Goal: Task Accomplishment & Management: Manage account settings

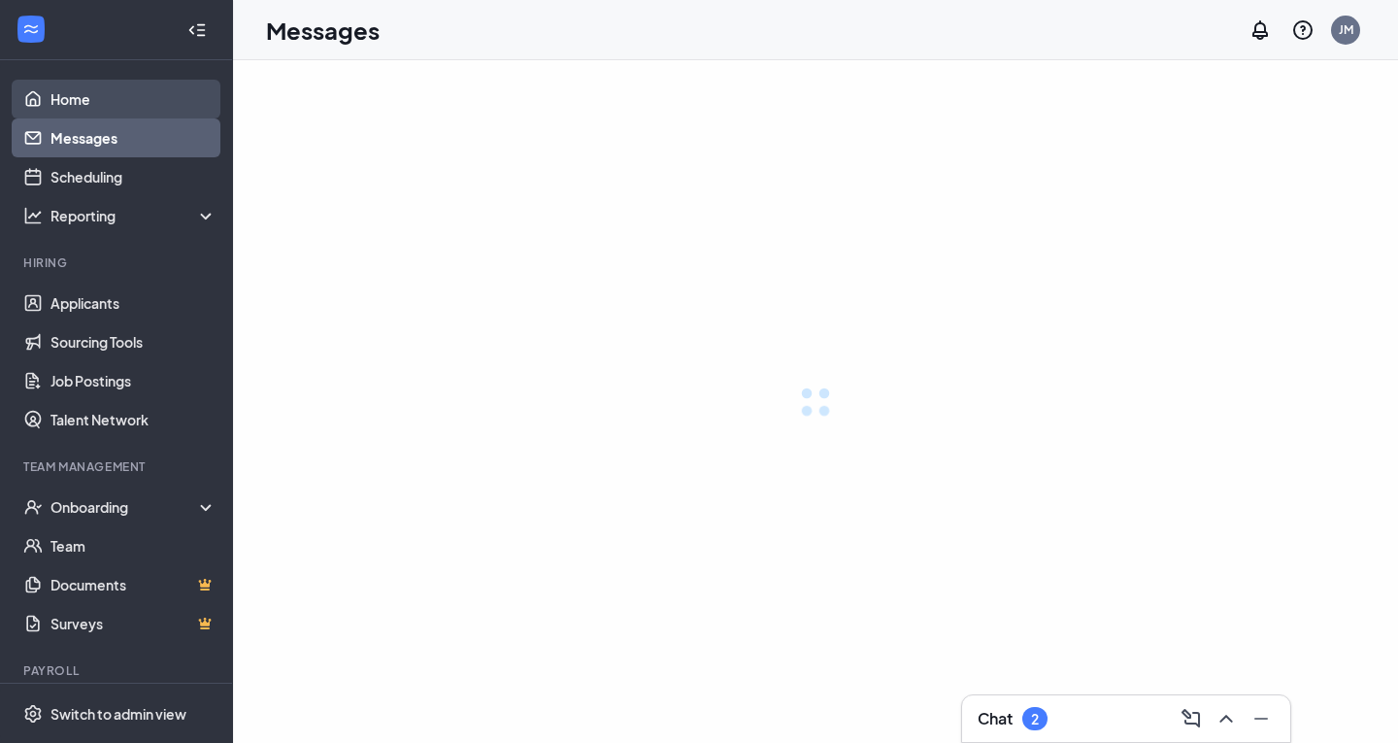
click at [70, 102] on link "Home" at bounding box center [133, 99] width 166 height 39
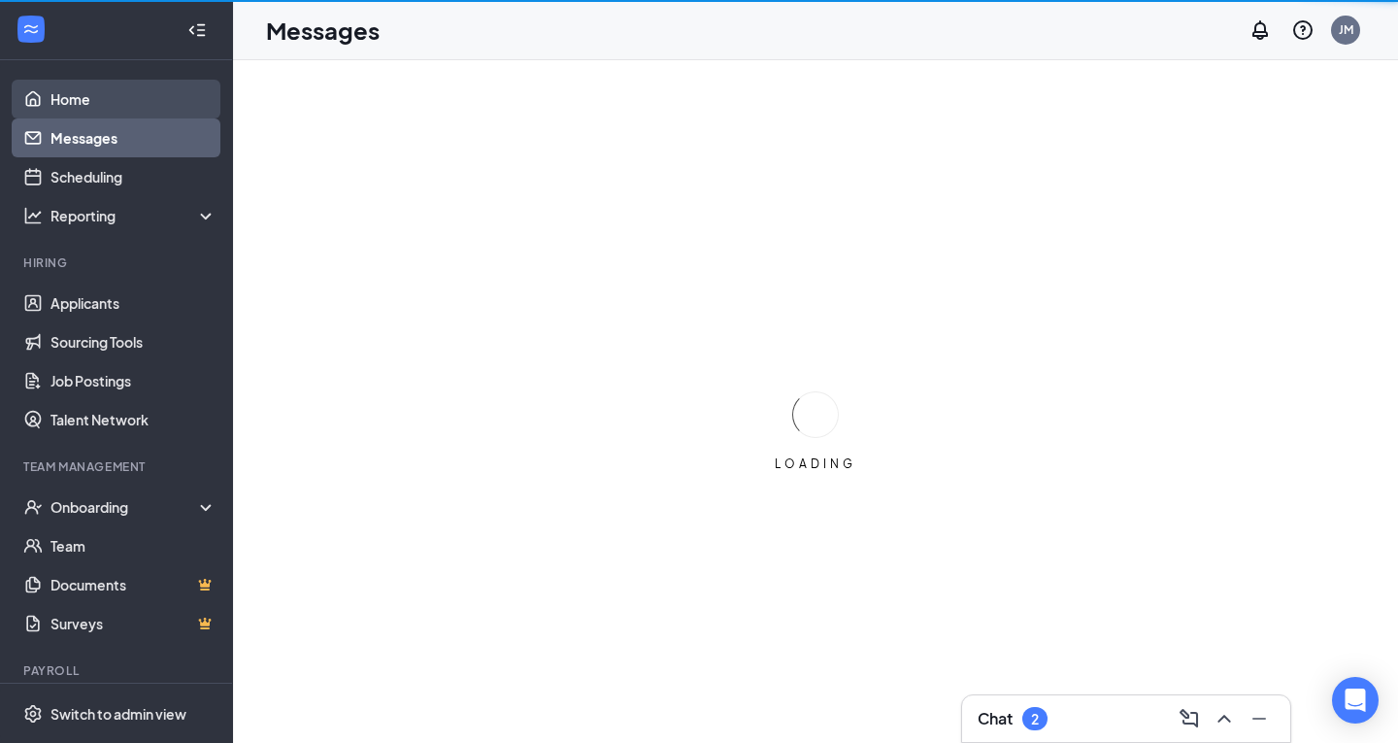
click at [71, 105] on link "Home" at bounding box center [133, 99] width 166 height 39
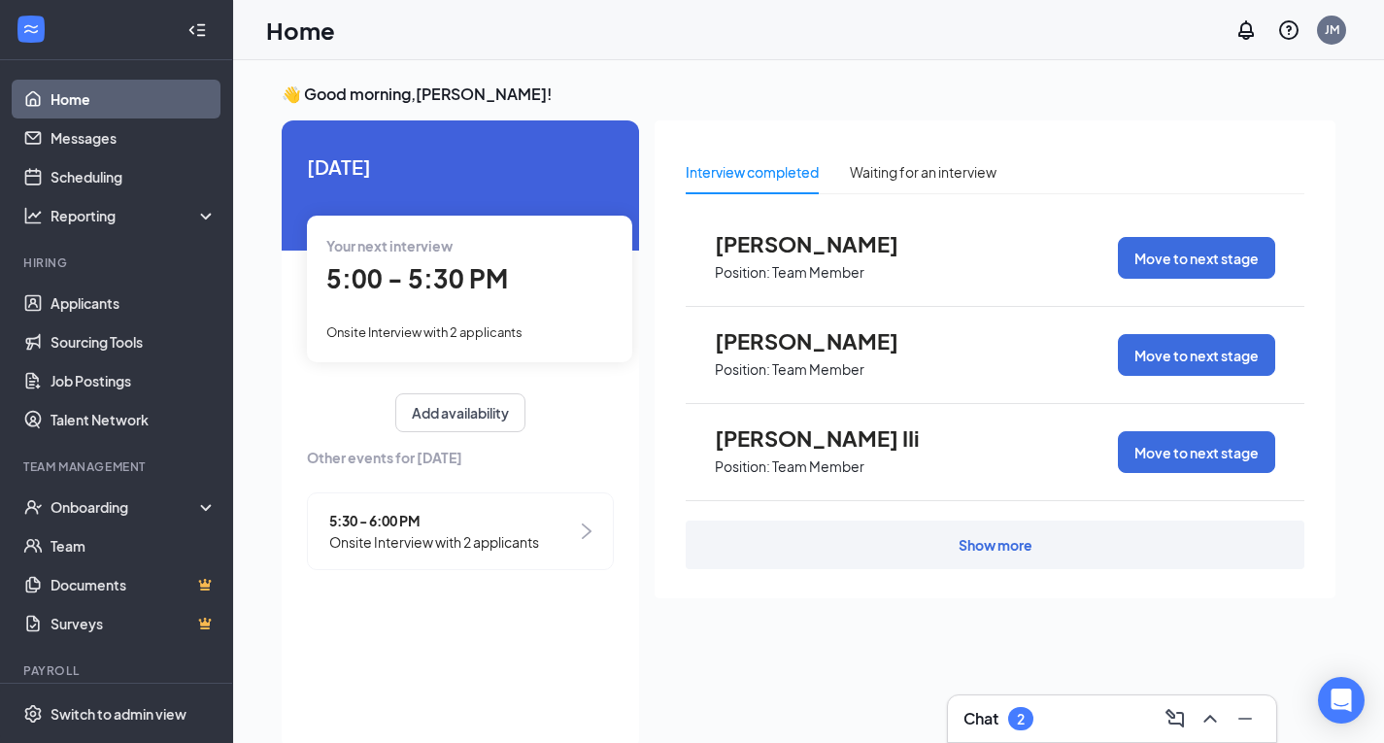
click at [491, 292] on span "5:00 - 5:30 PM" at bounding box center [417, 278] width 182 height 32
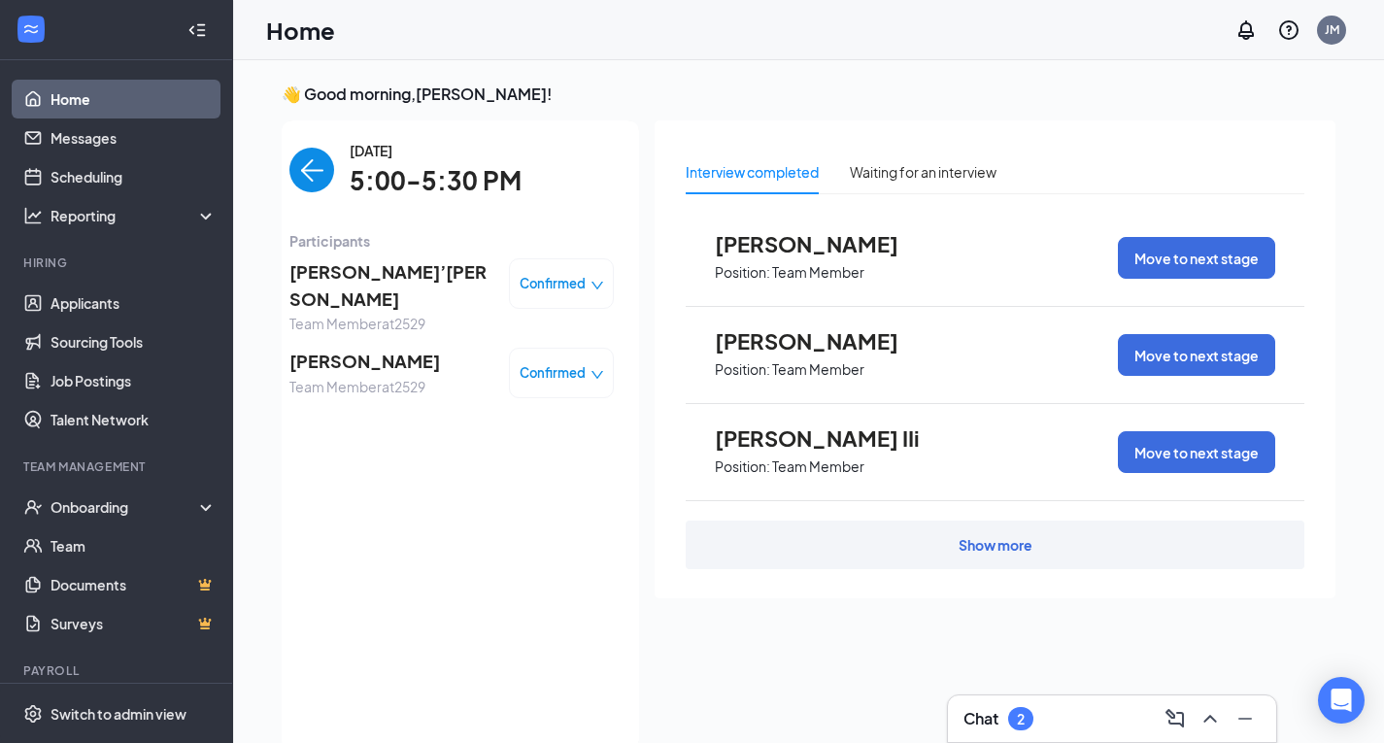
scroll to position [8, 0]
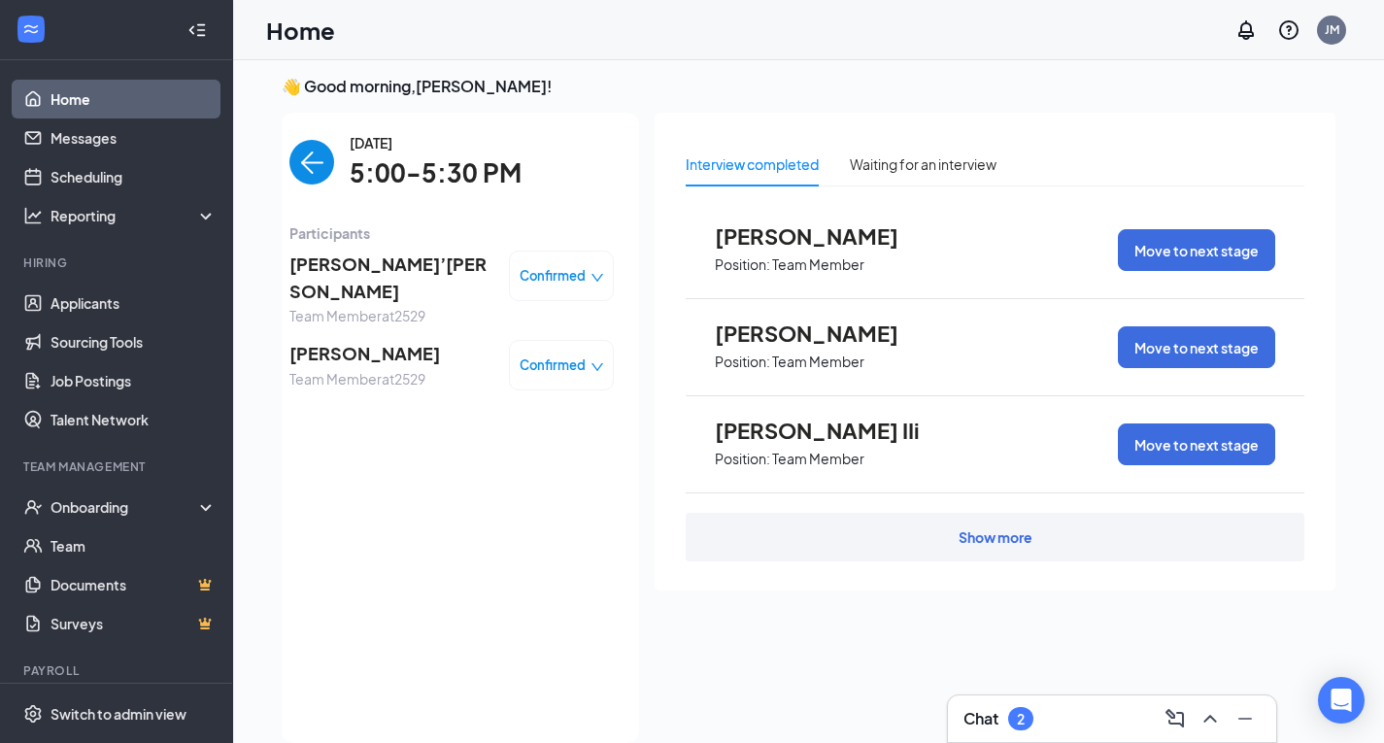
click at [305, 156] on img "back-button" at bounding box center [311, 162] width 45 height 45
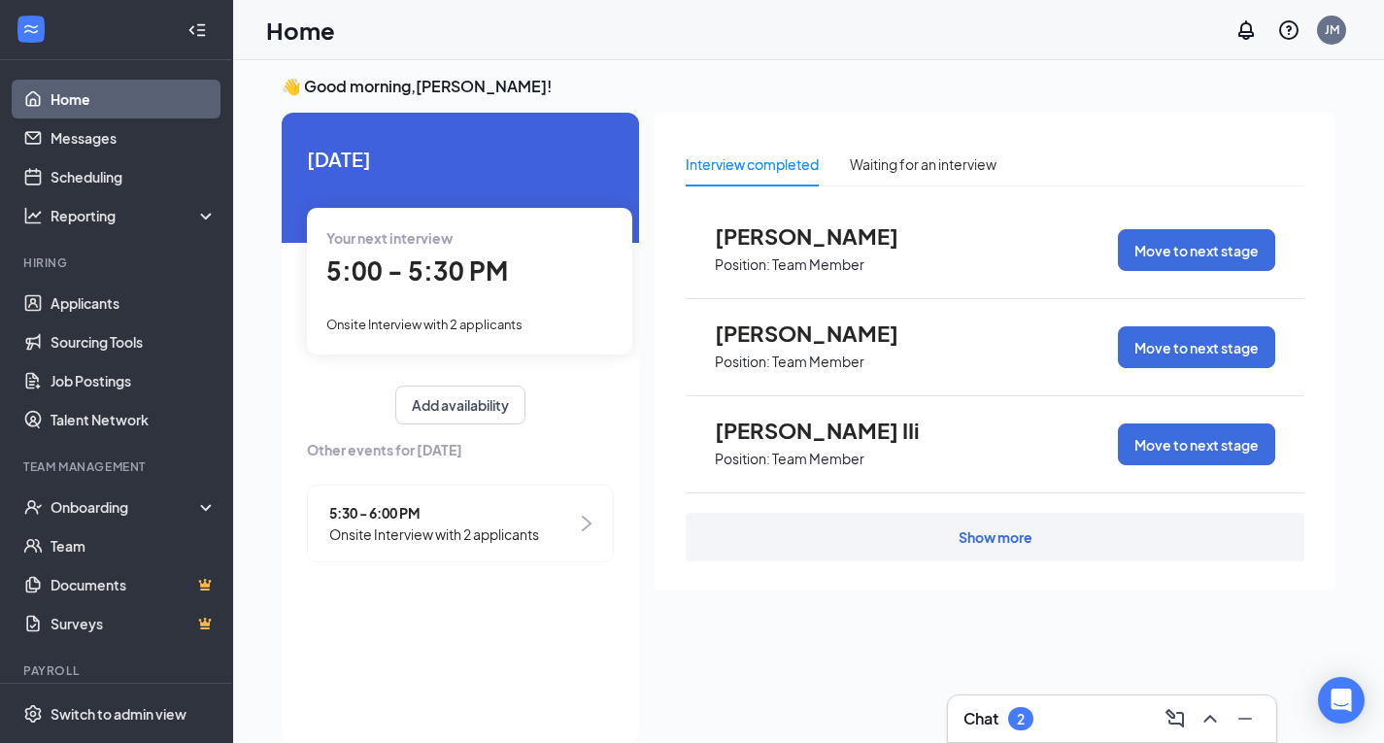
click at [387, 515] on span "5:30 - 6:00 PM" at bounding box center [434, 512] width 210 height 21
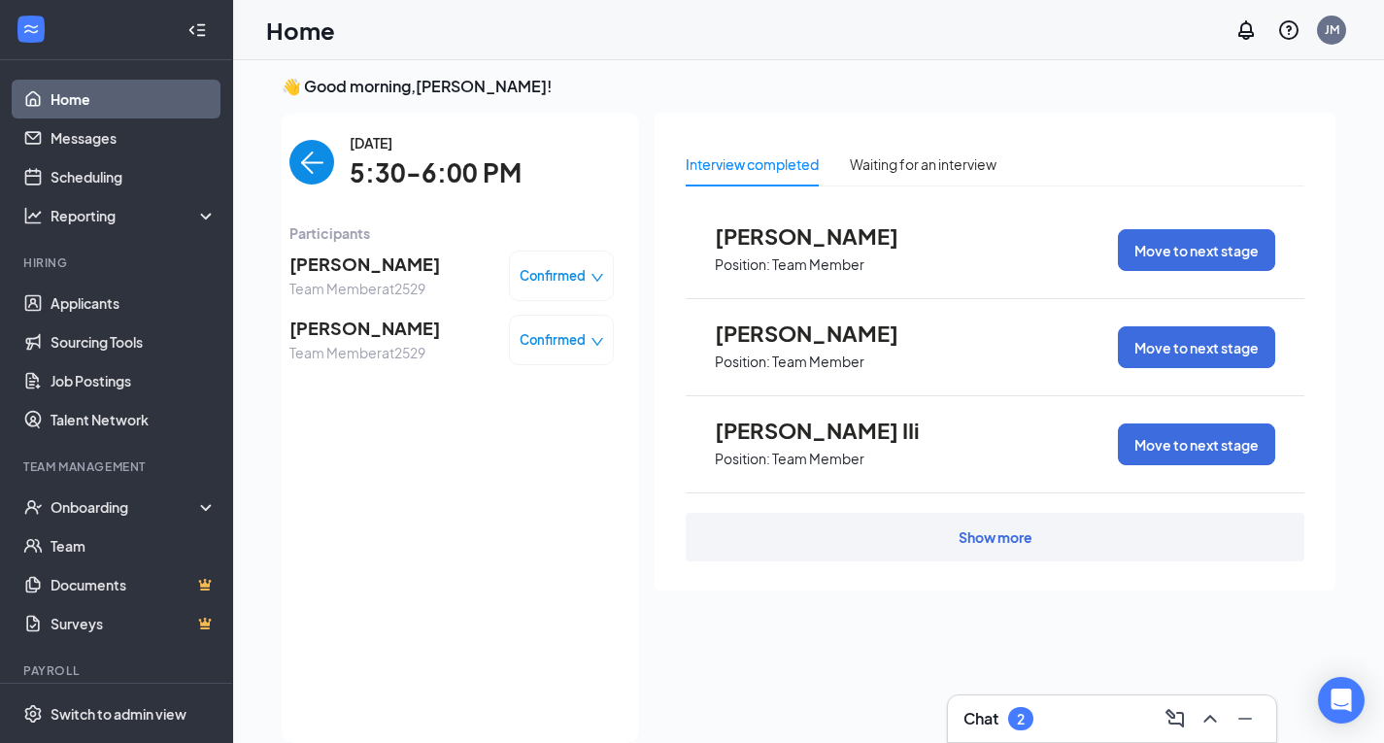
click at [312, 151] on img "back-button" at bounding box center [311, 162] width 45 height 45
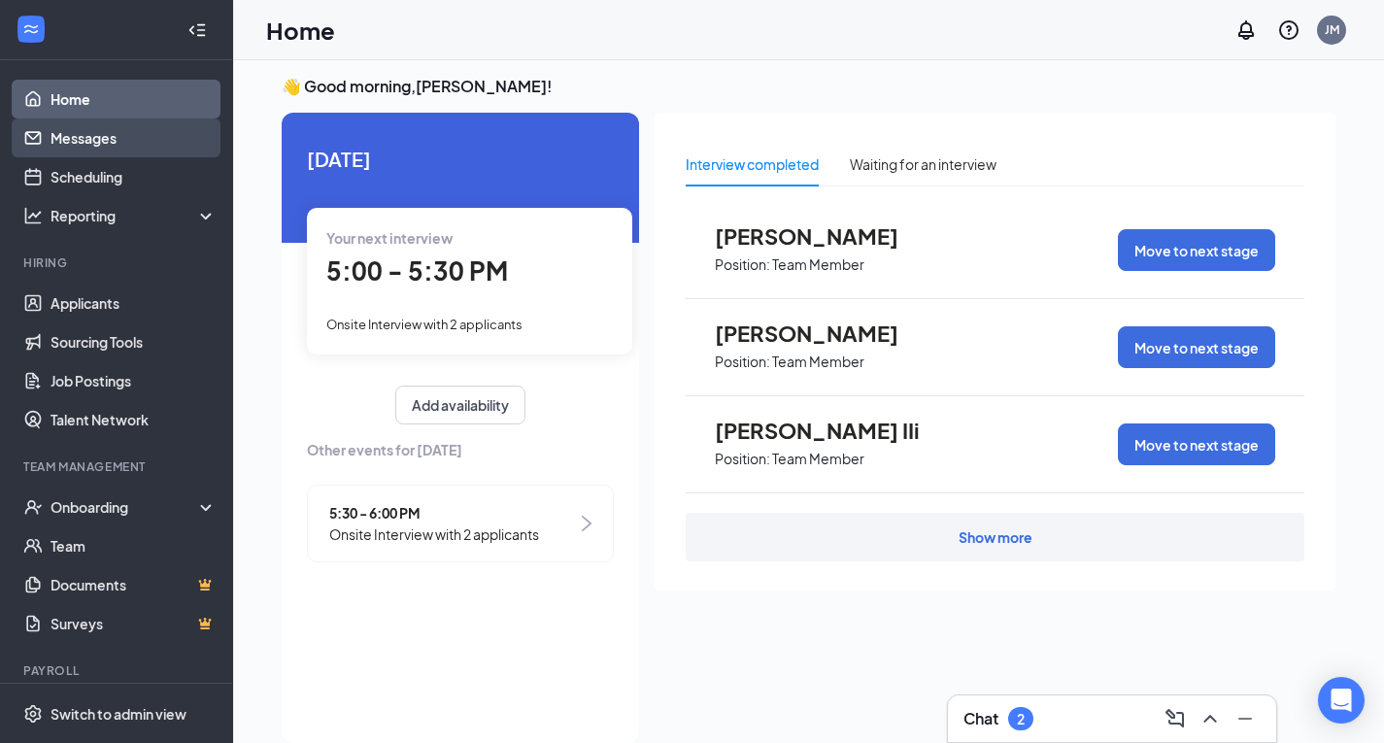
click at [117, 134] on link "Messages" at bounding box center [133, 137] width 166 height 39
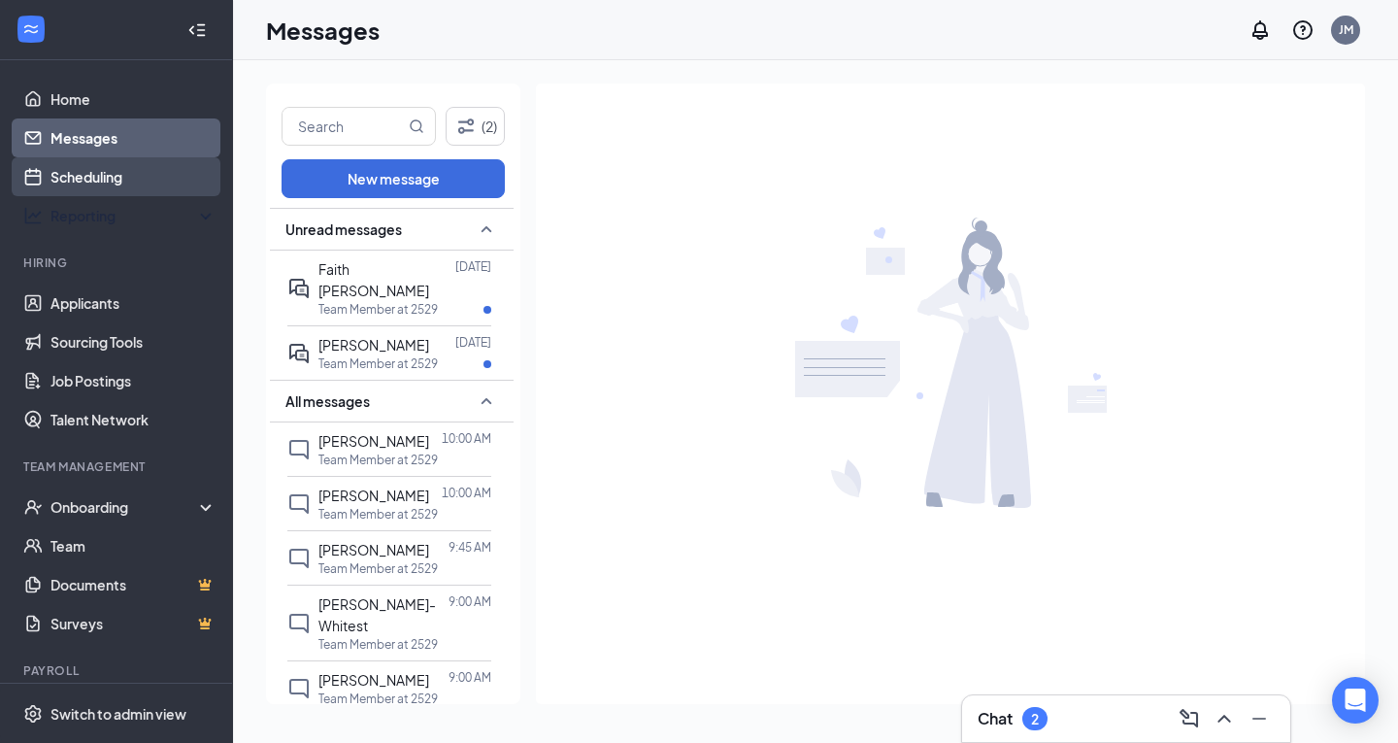
click at [101, 176] on link "Scheduling" at bounding box center [133, 176] width 166 height 39
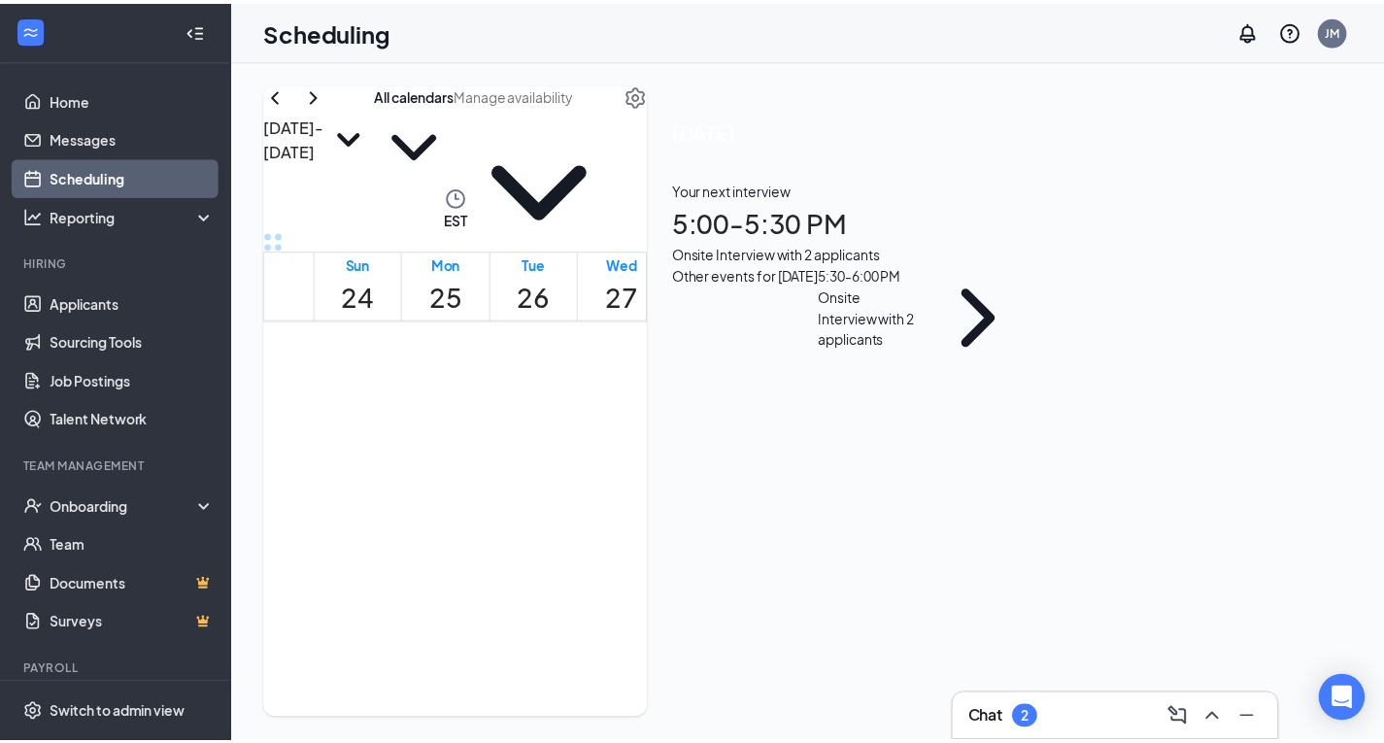
scroll to position [1068, 0]
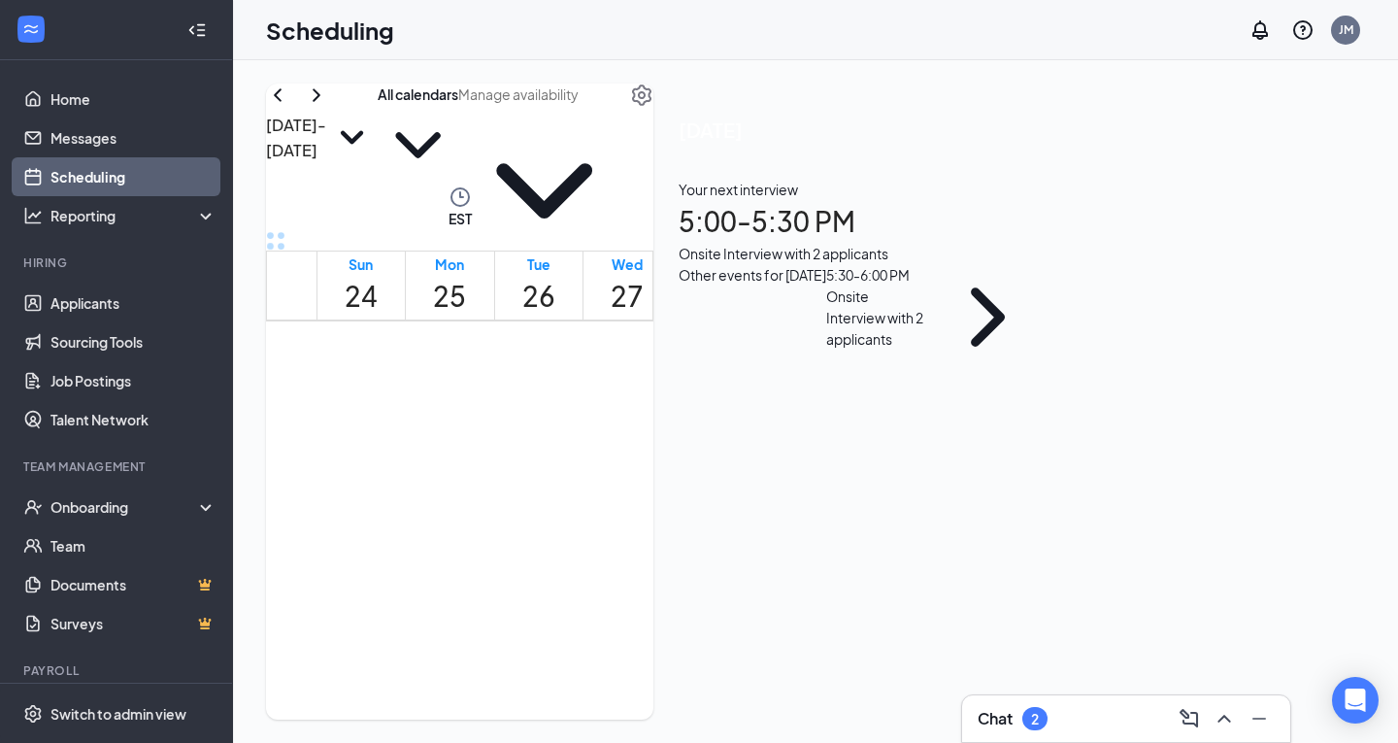
click at [685, 427] on div "2" at bounding box center [675, 440] width 33 height 26
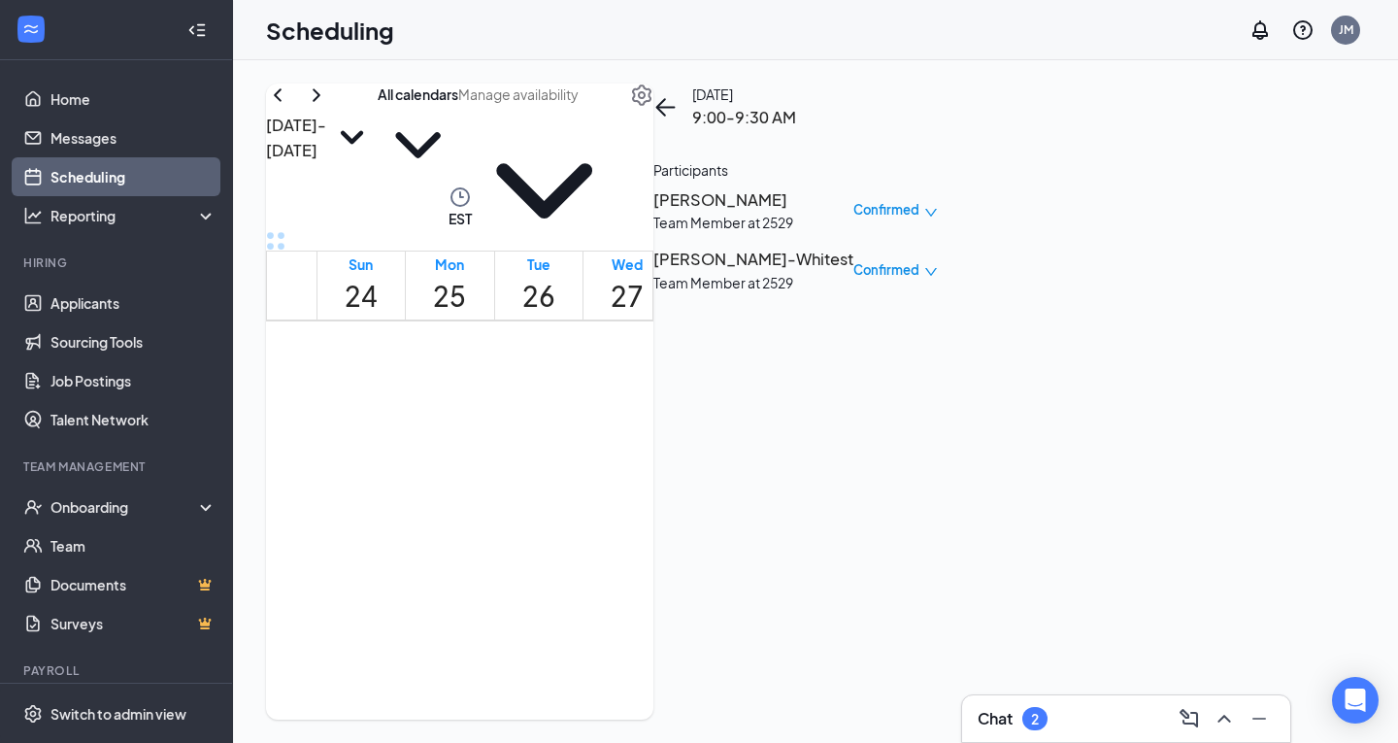
click at [694, 426] on span "10:00-10:30 AM" at bounding box center [712, 398] width 40 height 56
click at [626, 463] on span "9:45-10:00 AM" at bounding box center [619, 482] width 63 height 39
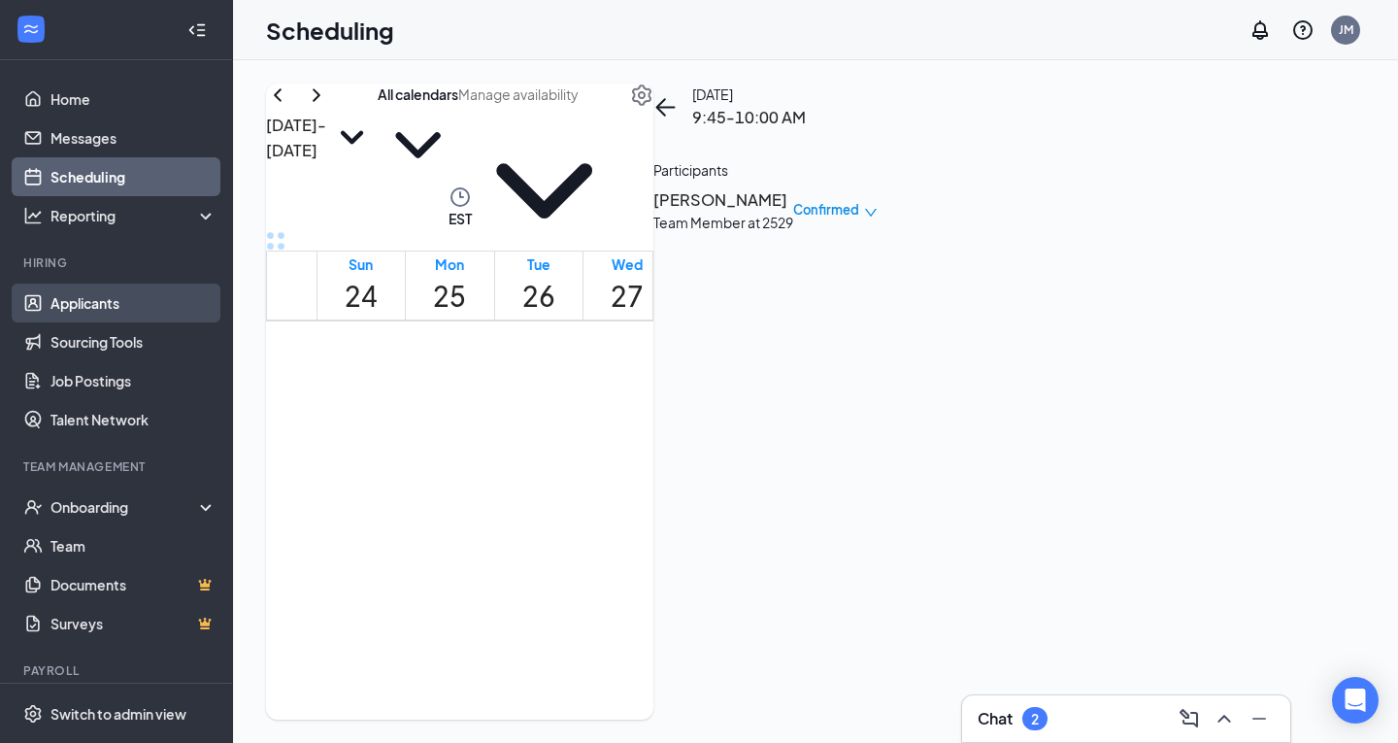
click at [110, 303] on link "Applicants" at bounding box center [133, 303] width 166 height 39
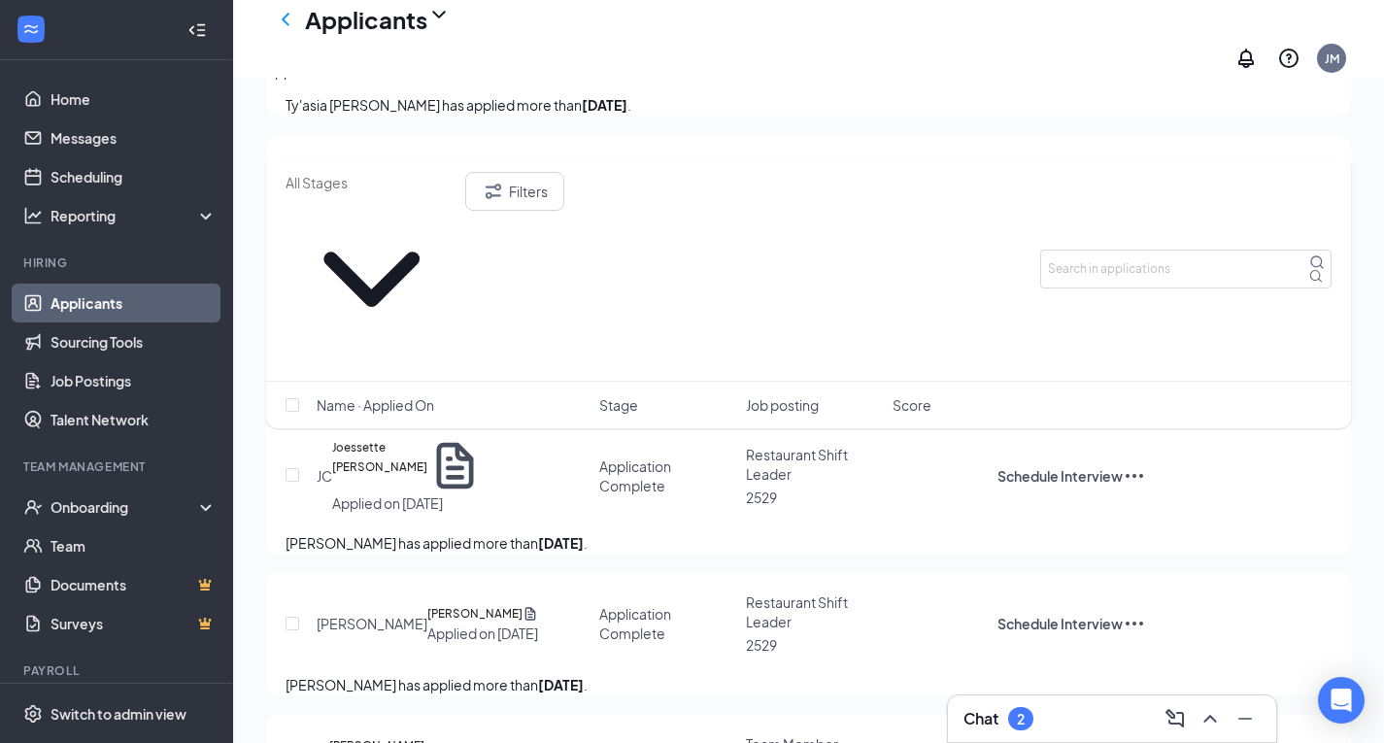
scroll to position [608, 0]
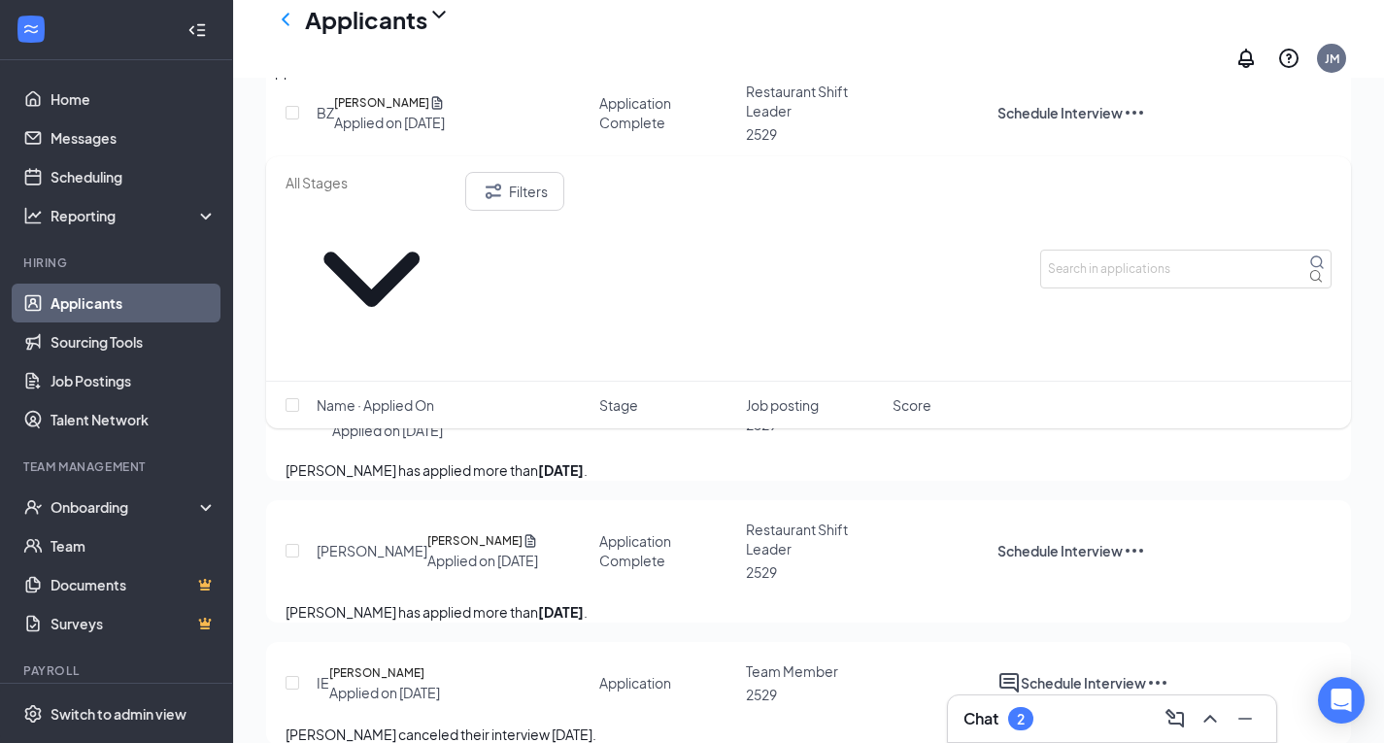
click at [452, 82] on div "Interviews · 65" at bounding box center [406, 70] width 90 height 21
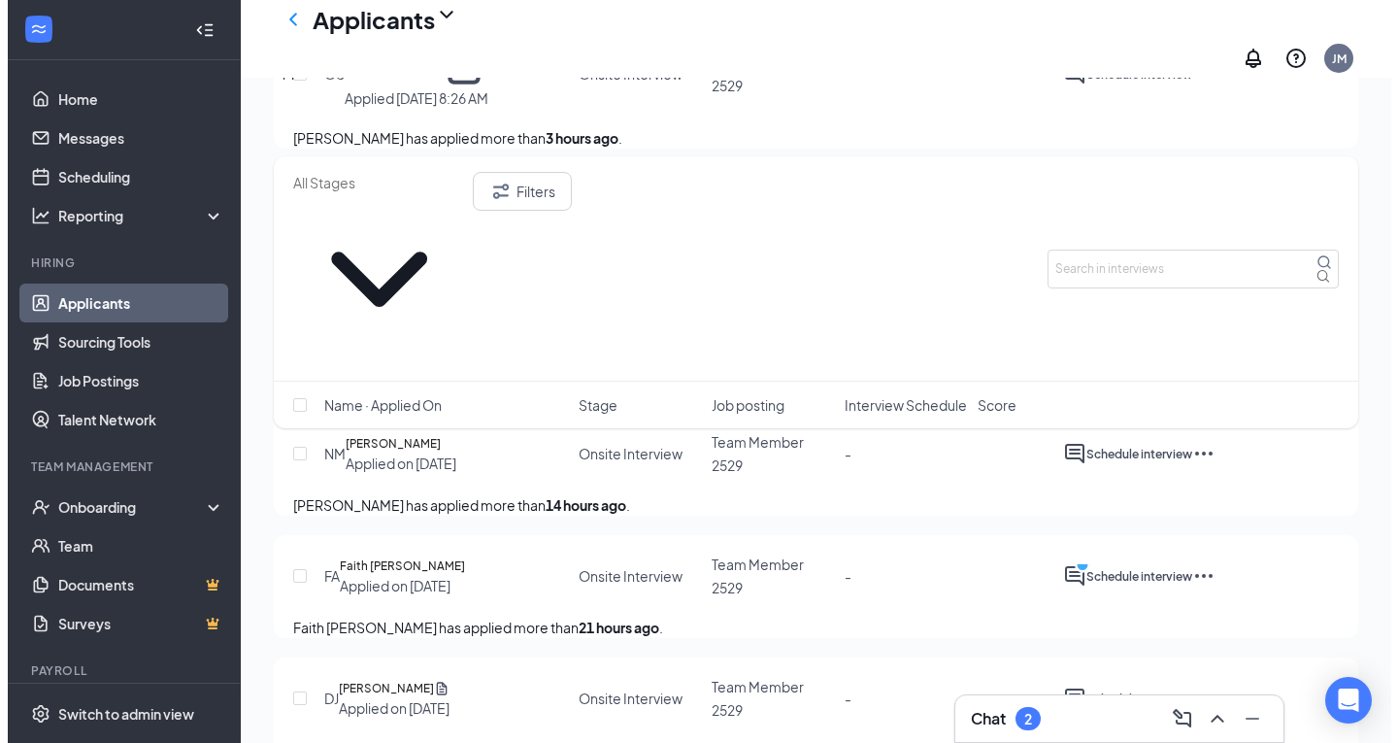
scroll to position [546, 0]
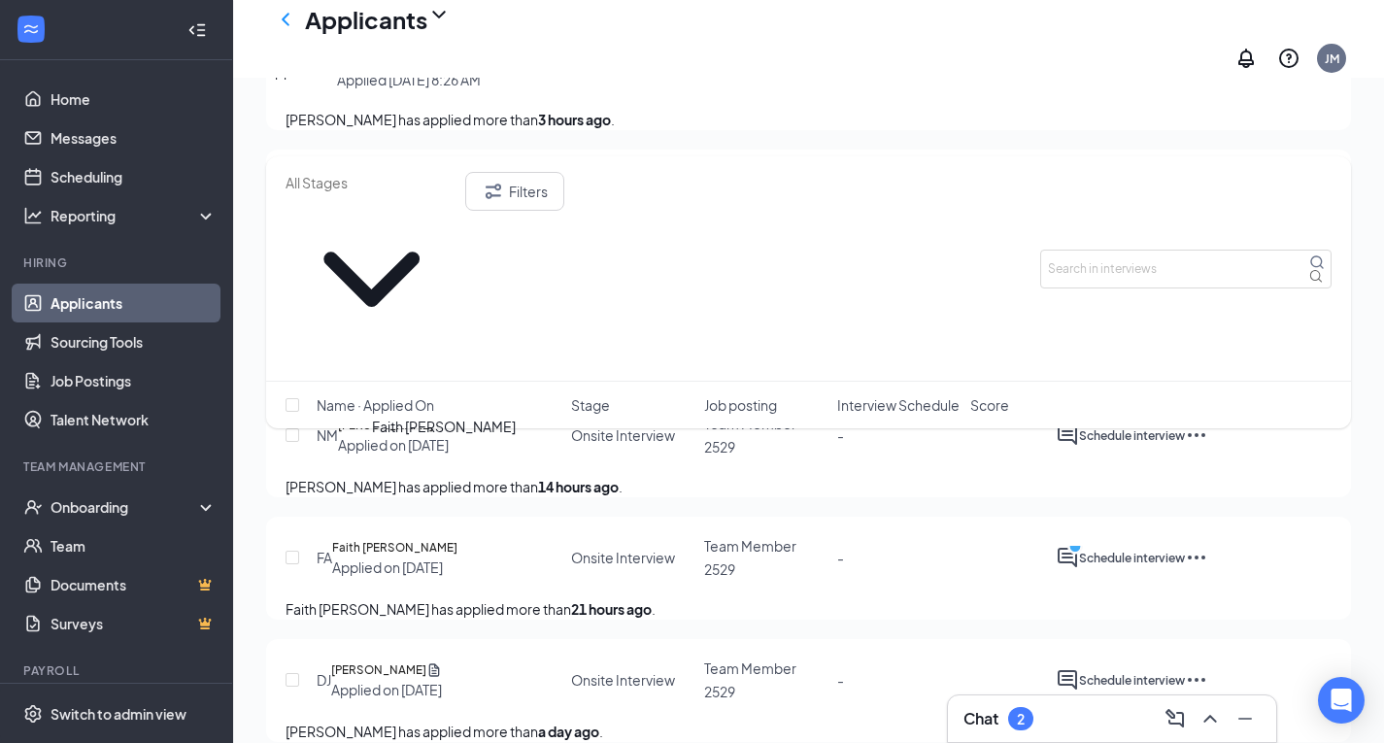
click at [419, 538] on h5 "Faith [PERSON_NAME]" at bounding box center [394, 547] width 125 height 19
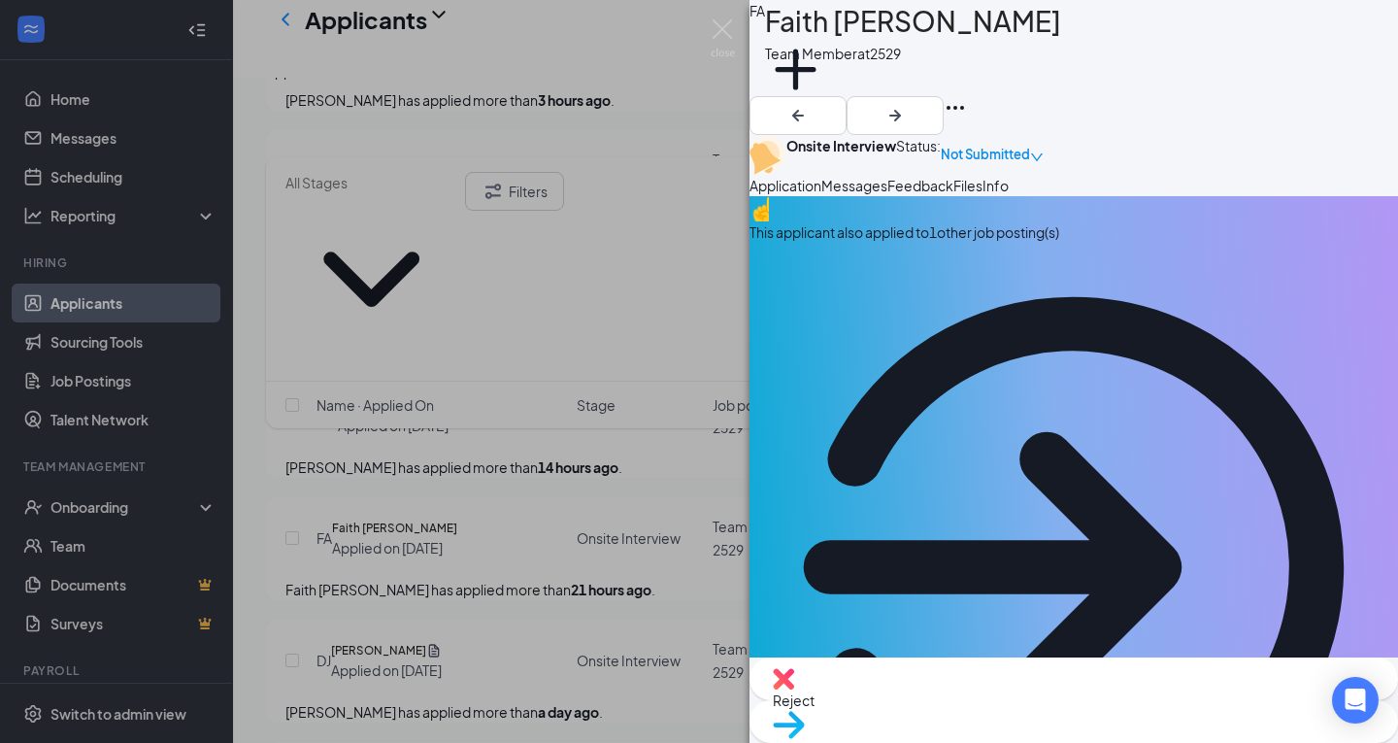
click at [1058, 243] on div "This applicant also applied to 1 other job posting(s)" at bounding box center [1074, 231] width 649 height 21
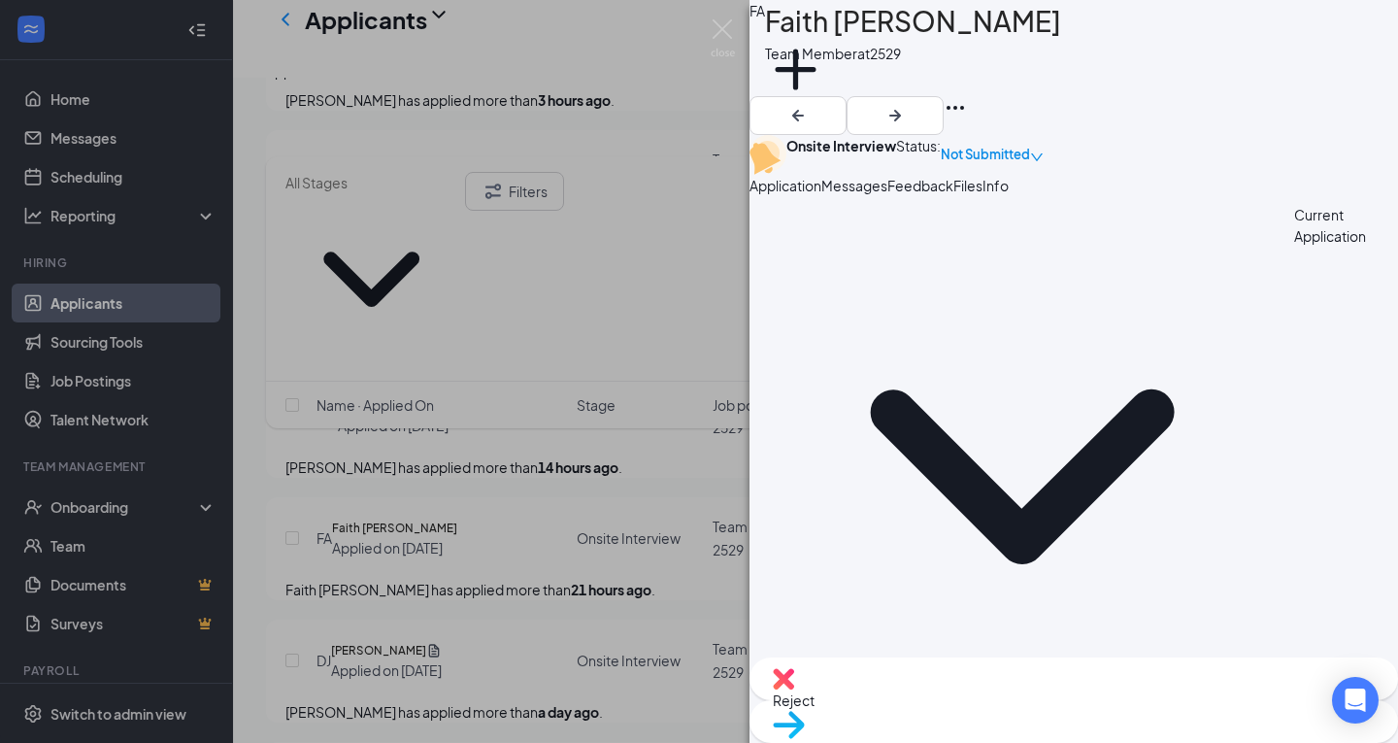
click at [812, 194] on span "Application" at bounding box center [786, 185] width 72 height 17
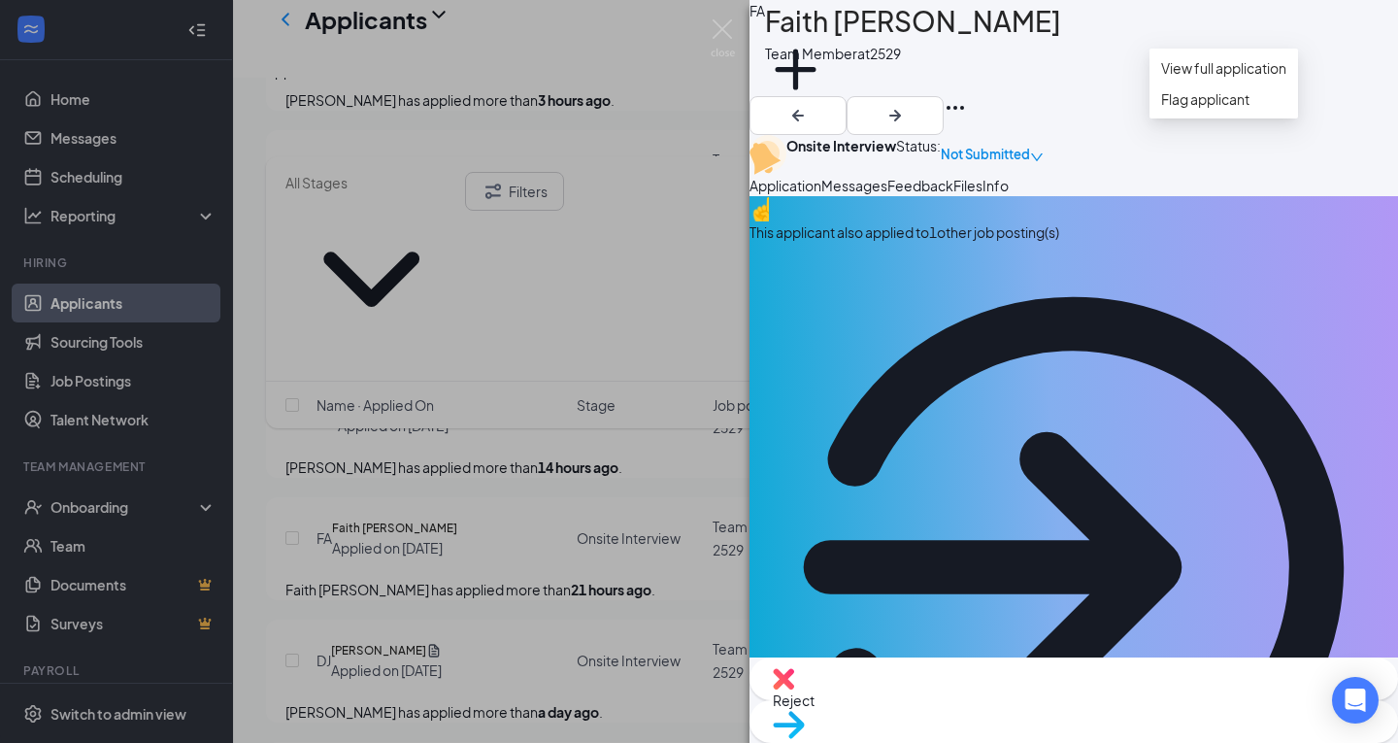
click at [967, 96] on icon "Ellipses" at bounding box center [955, 107] width 23 height 23
click at [1251, 71] on link "View full application" at bounding box center [1223, 67] width 125 height 21
click at [69, 99] on div "FA Faith [PERSON_NAME] Team Member at 2529 Add a tag Onsite Interview Status : …" at bounding box center [699, 371] width 1398 height 743
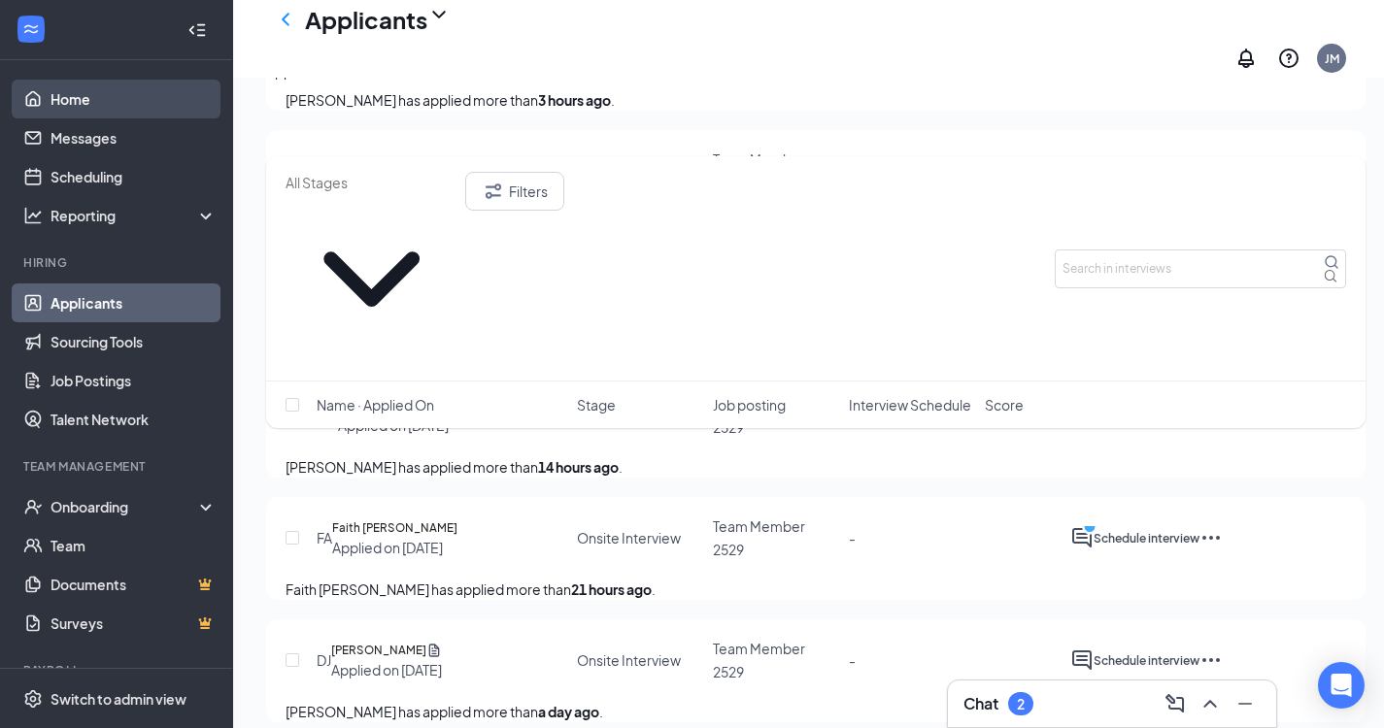
click at [69, 99] on link "Home" at bounding box center [133, 99] width 166 height 39
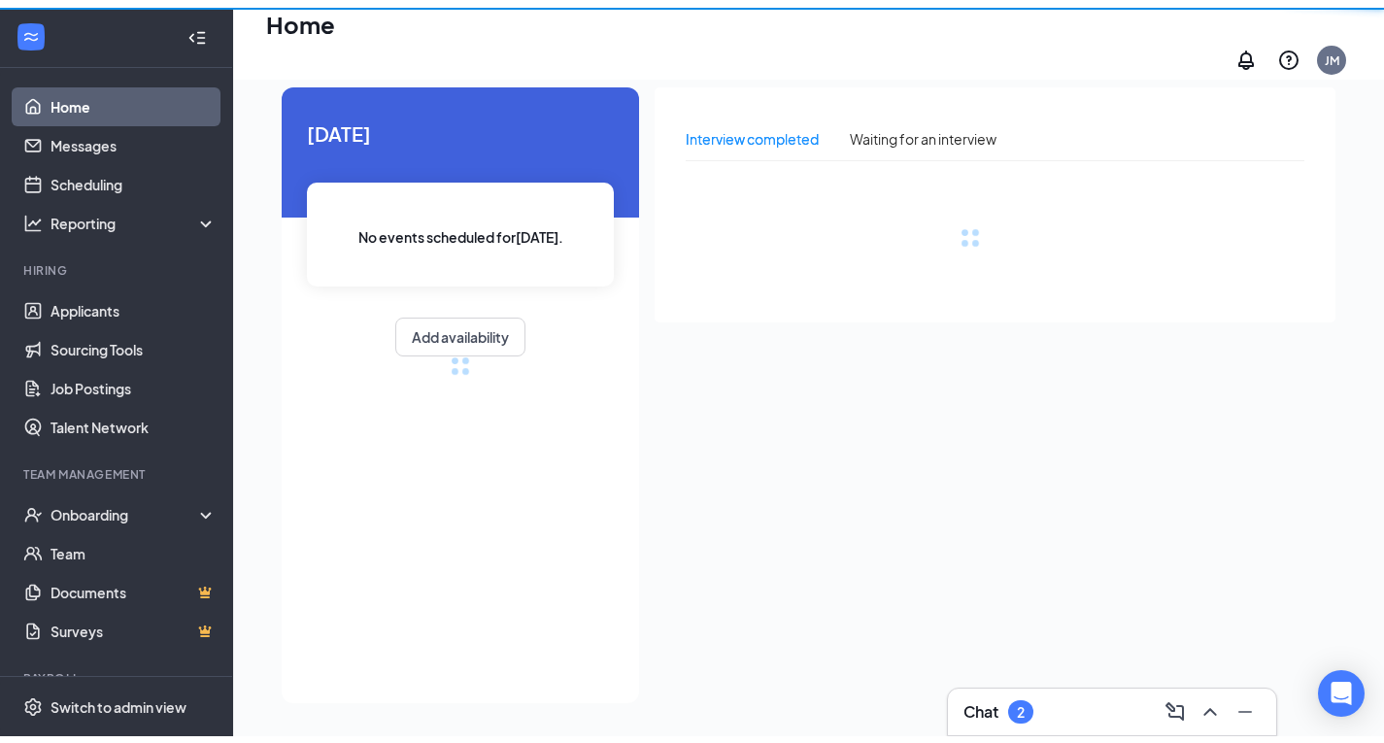
scroll to position [41, 0]
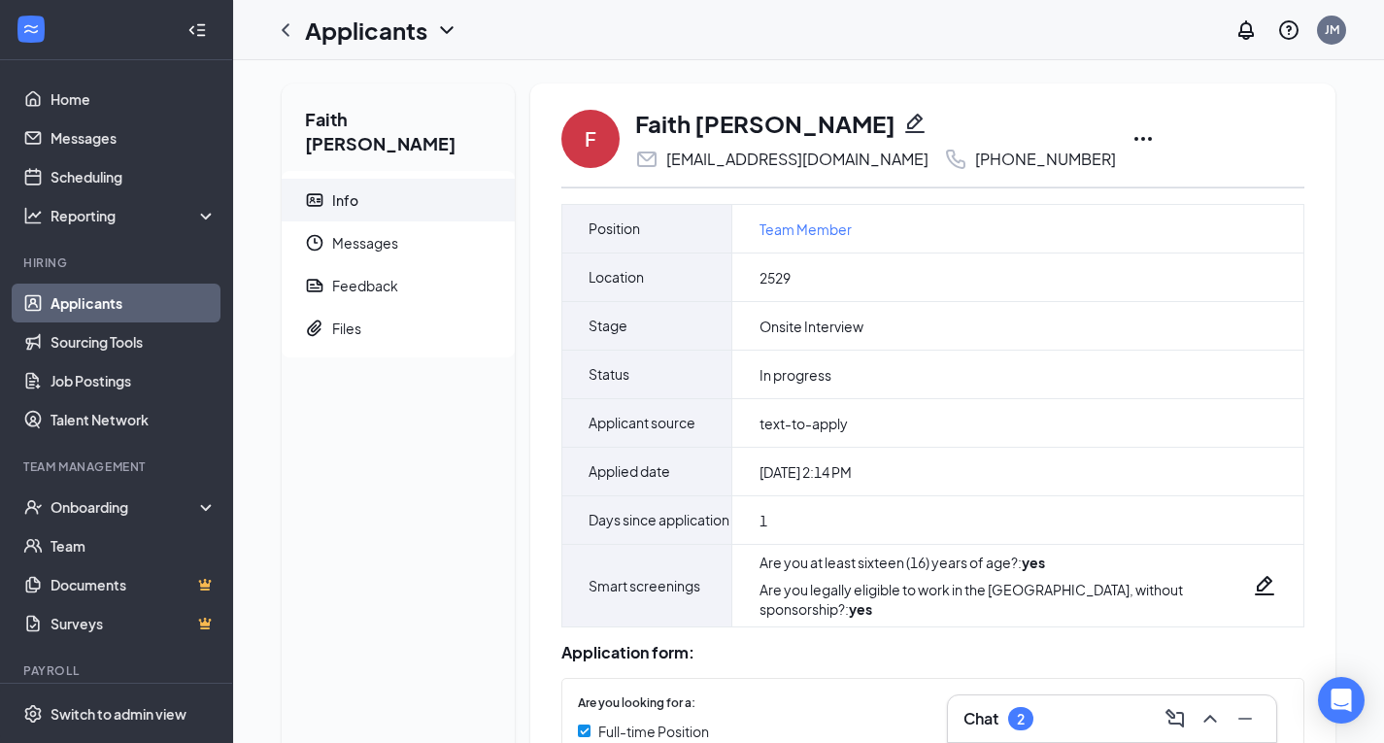
click at [1131, 137] on icon "Ellipses" at bounding box center [1142, 138] width 23 height 23
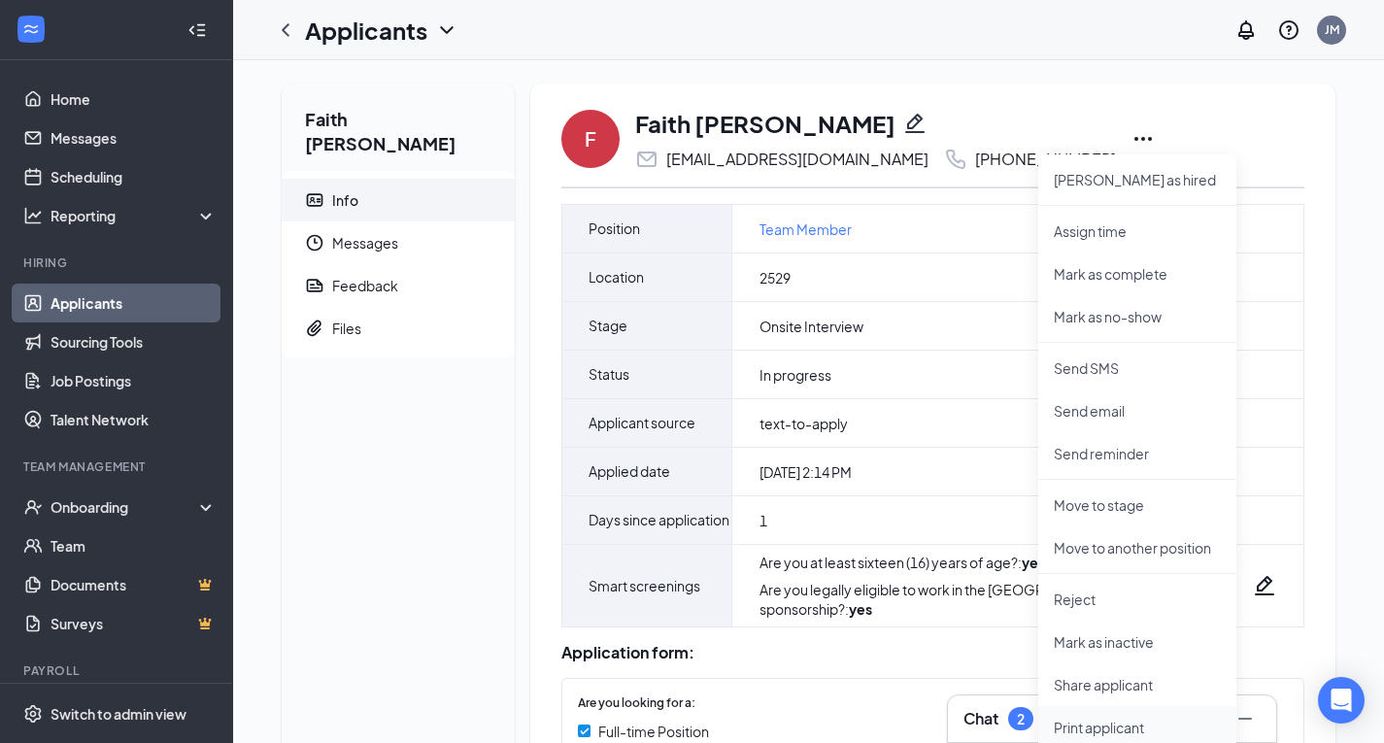
click at [1110, 723] on p "Print applicant" at bounding box center [1137, 727] width 167 height 19
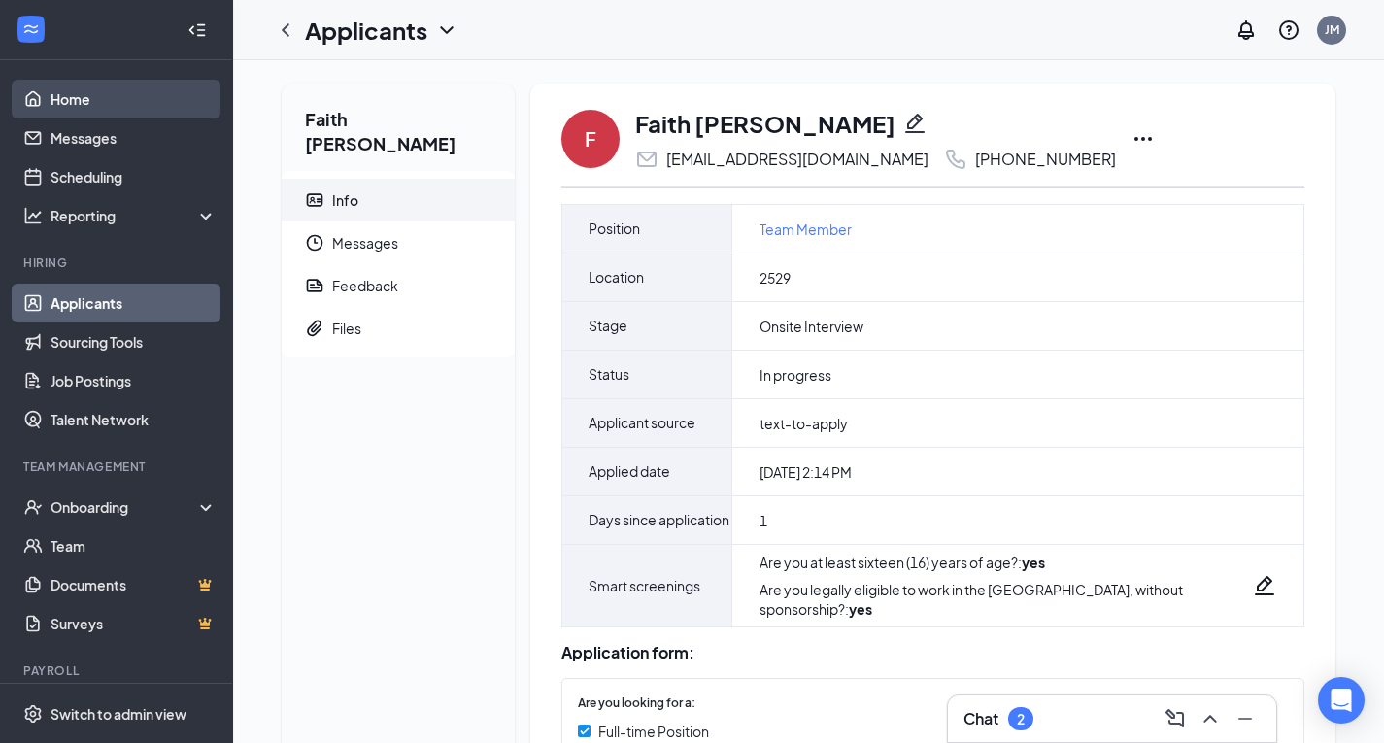
click at [51, 101] on link "Home" at bounding box center [133, 99] width 166 height 39
